Goal: Transaction & Acquisition: Purchase product/service

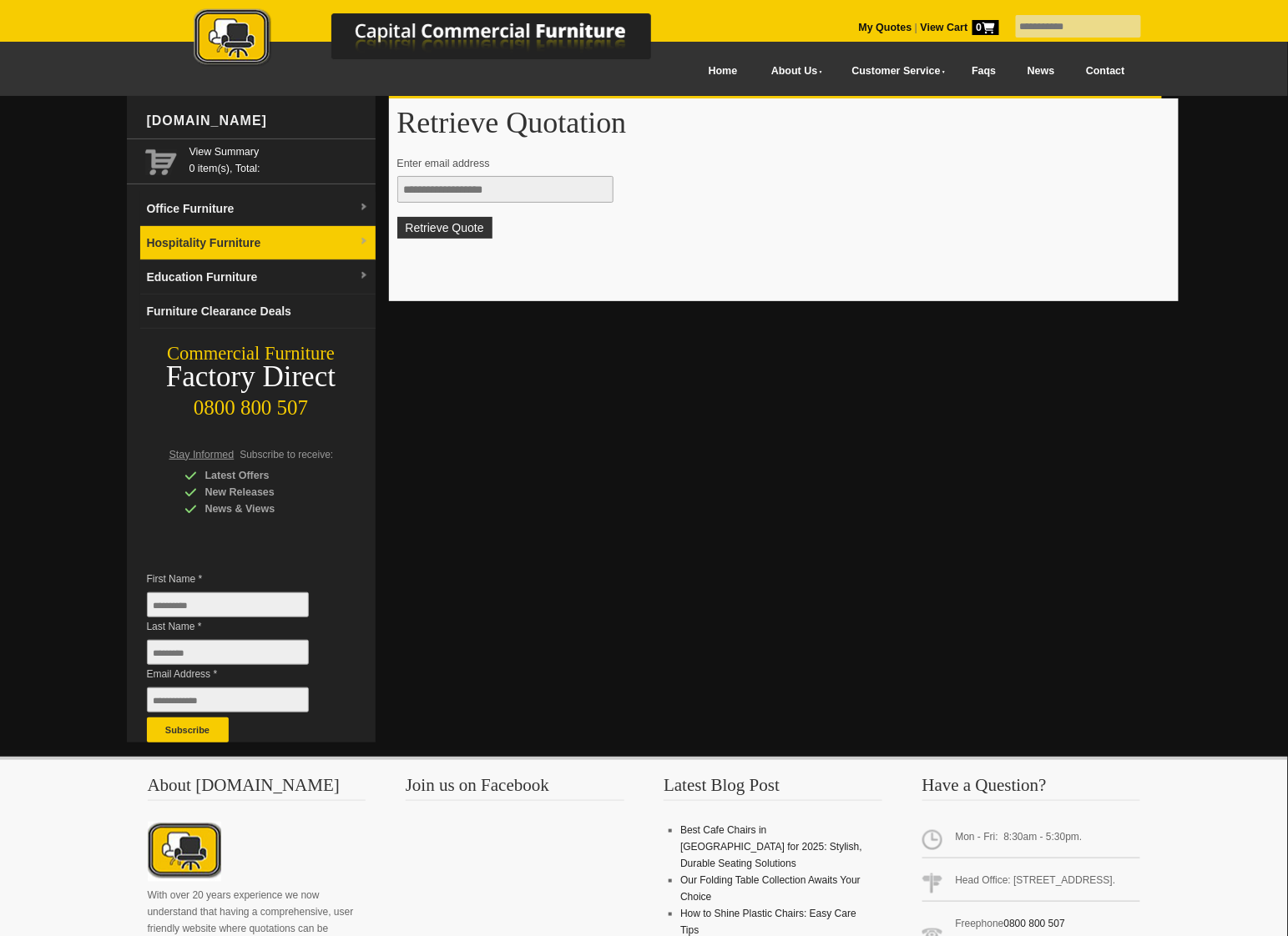
click at [224, 233] on link "Hospitality Furniture" at bounding box center [258, 243] width 235 height 34
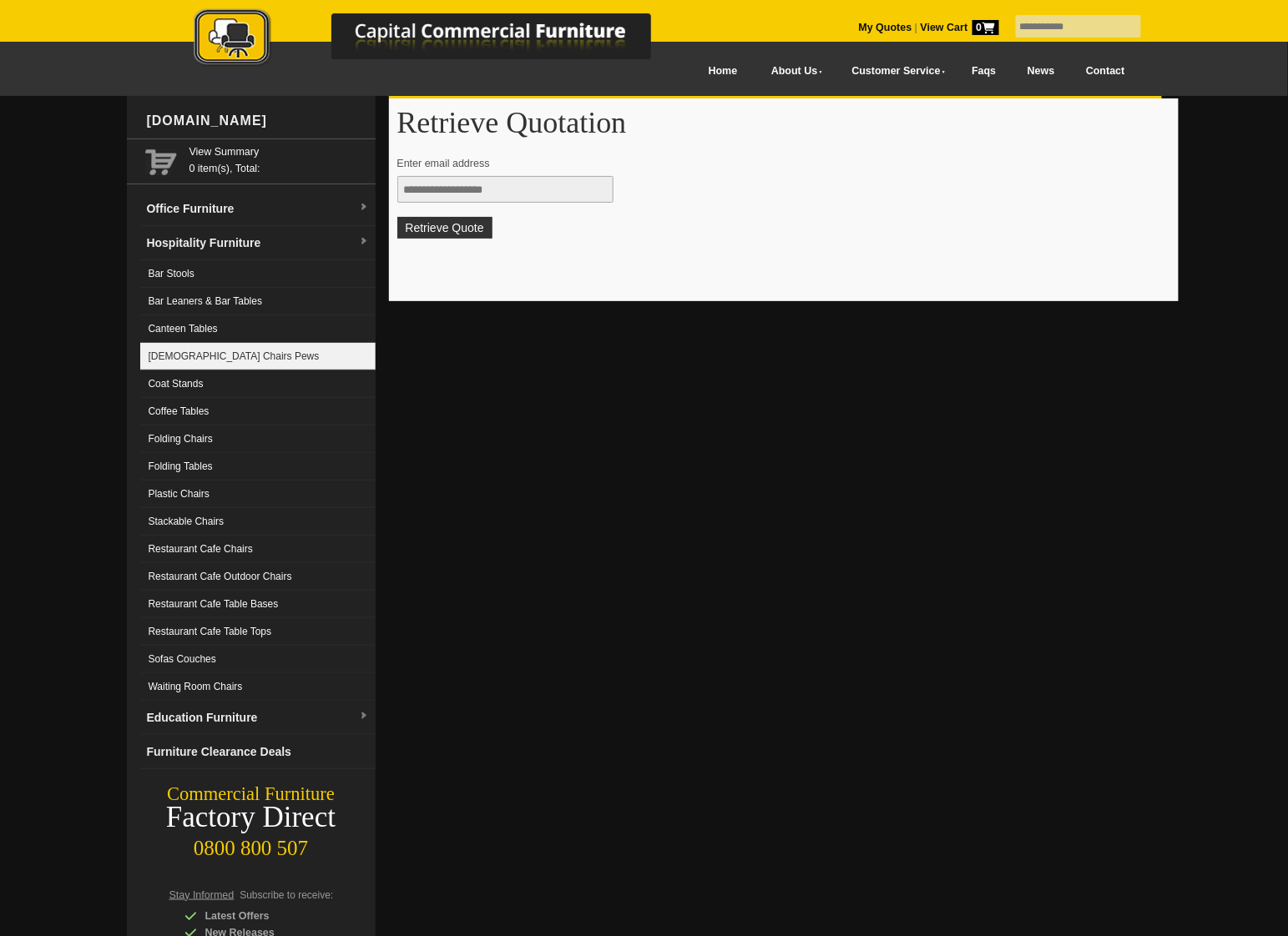
click at [240, 346] on link "[DEMOGRAPHIC_DATA] Chairs Pews" at bounding box center [258, 356] width 235 height 27
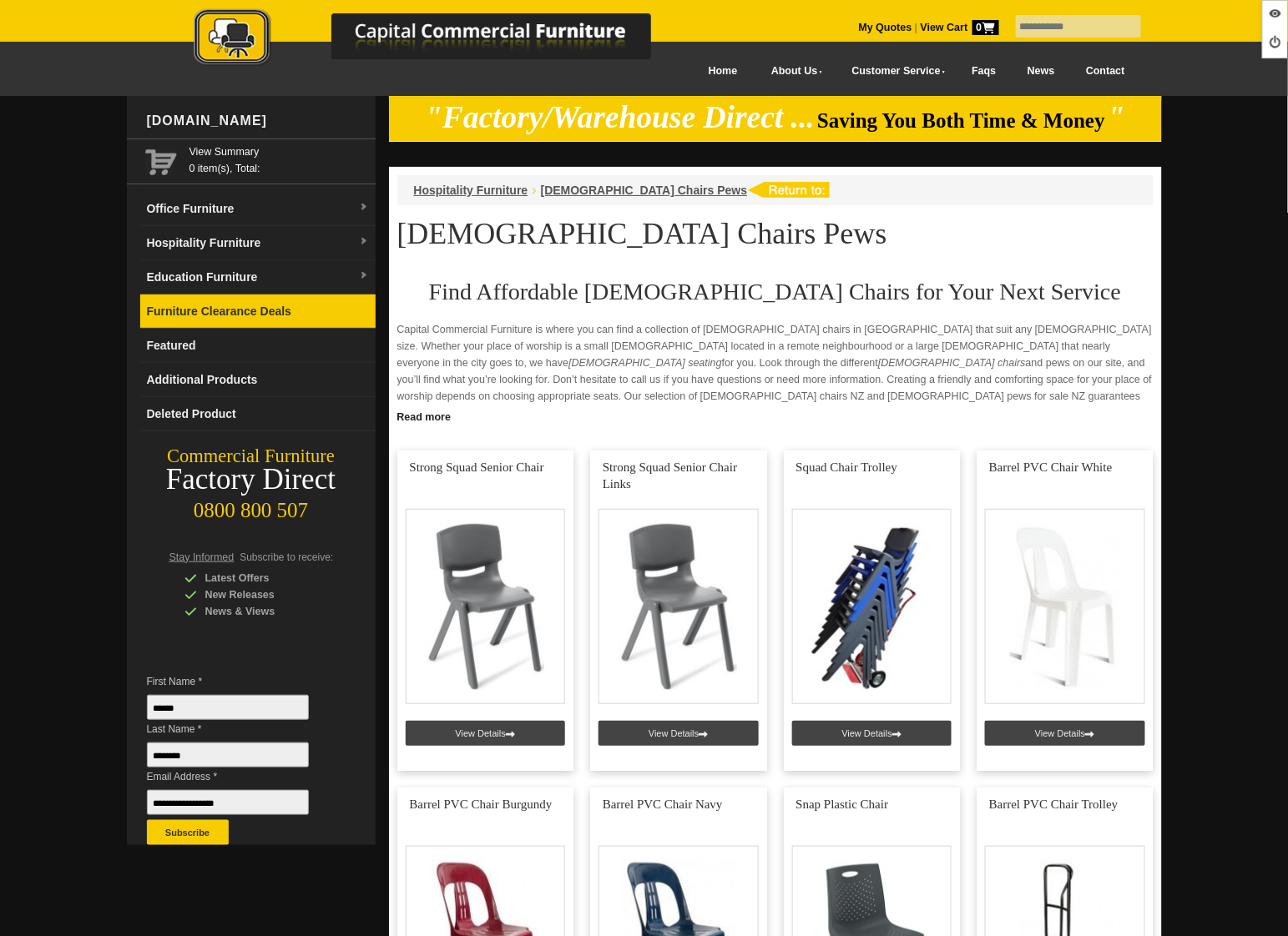
click at [272, 307] on link "Furniture Clearance Deals" at bounding box center [258, 311] width 235 height 34
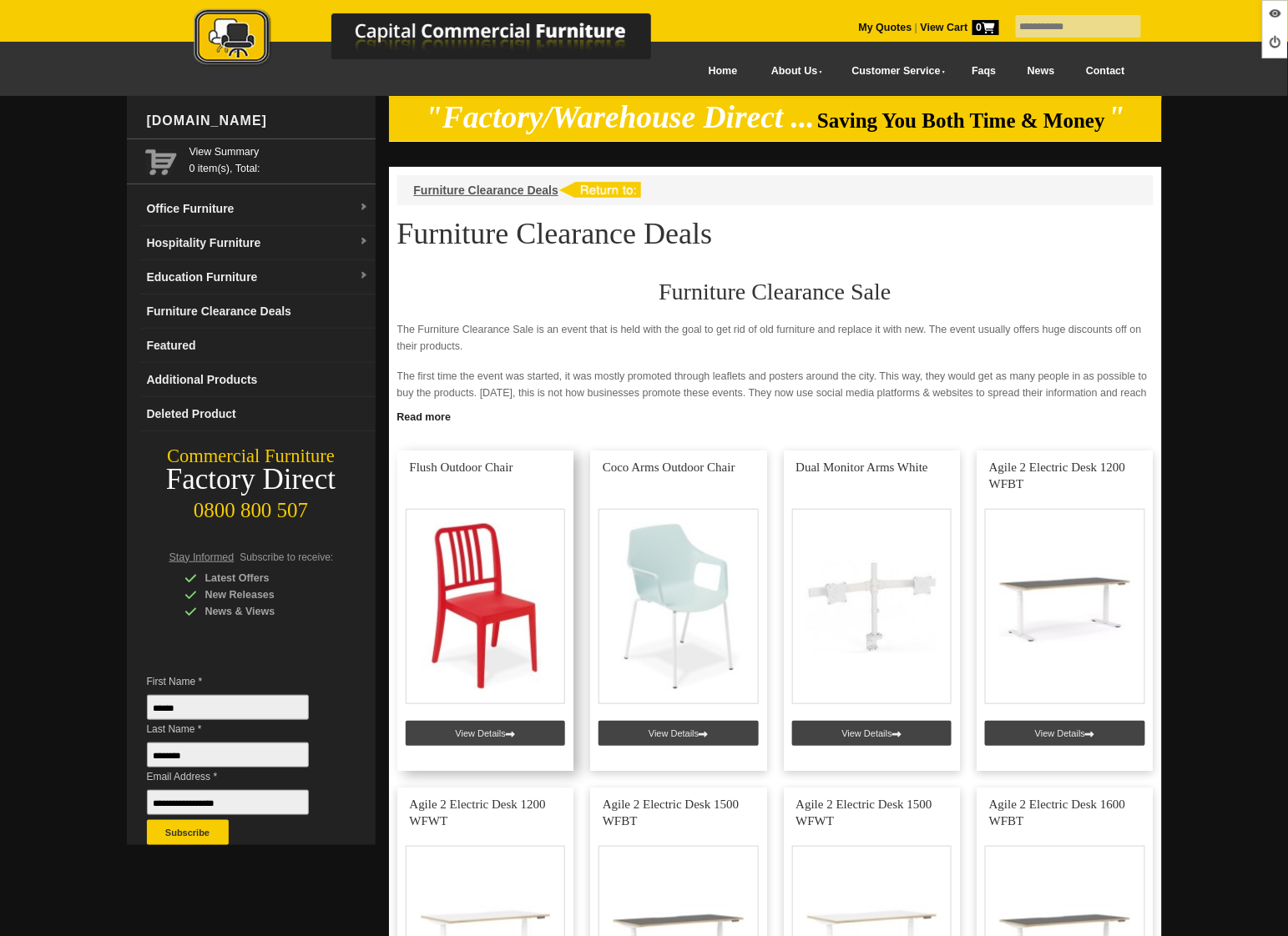
click at [467, 728] on link at bounding box center [485, 611] width 177 height 321
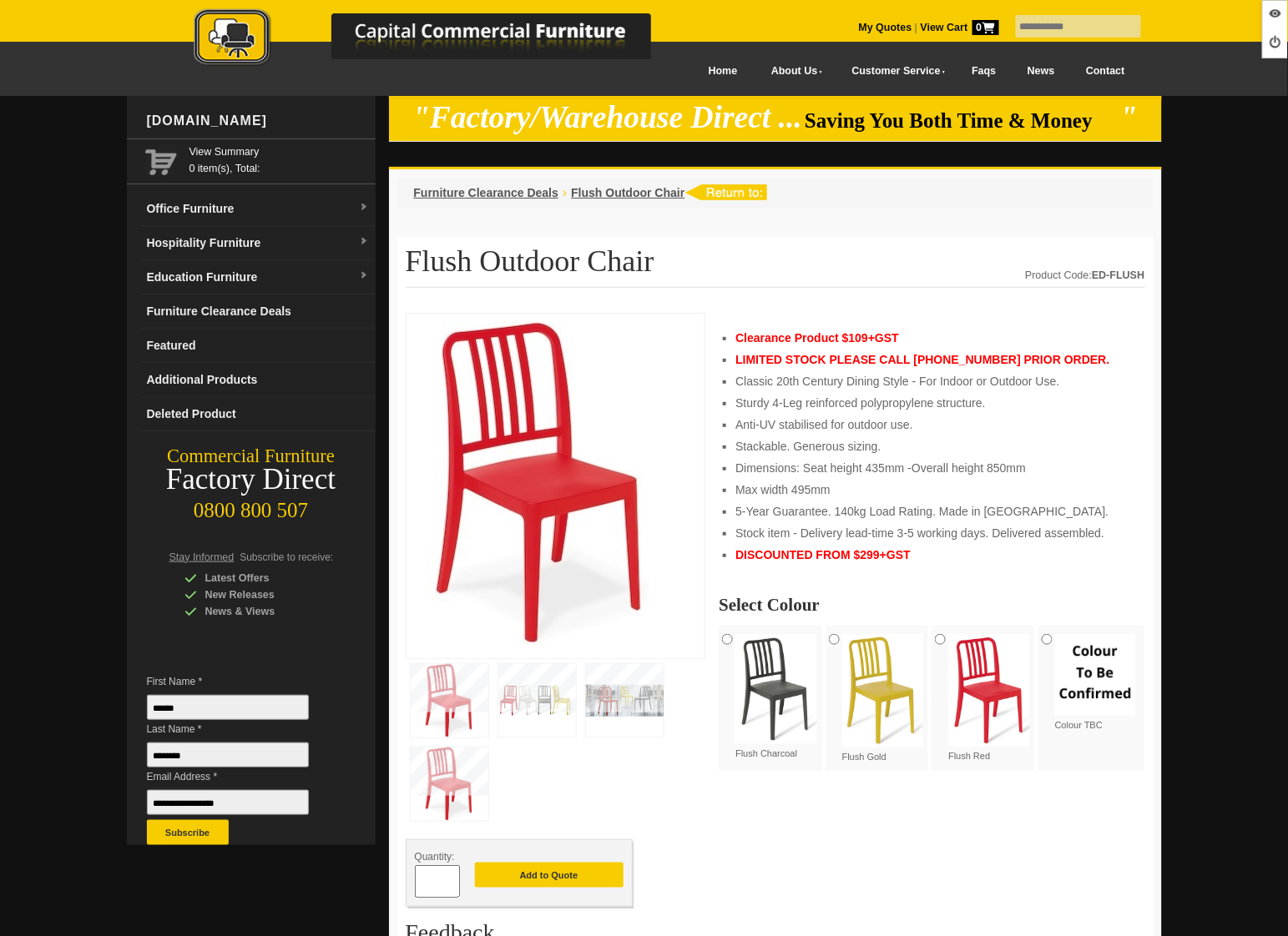
click at [781, 694] on img at bounding box center [776, 689] width 82 height 110
drag, startPoint x: 781, startPoint y: 685, endPoint x: 1283, endPoint y: 472, distance: 545.3
